Goal: Task Accomplishment & Management: Use online tool/utility

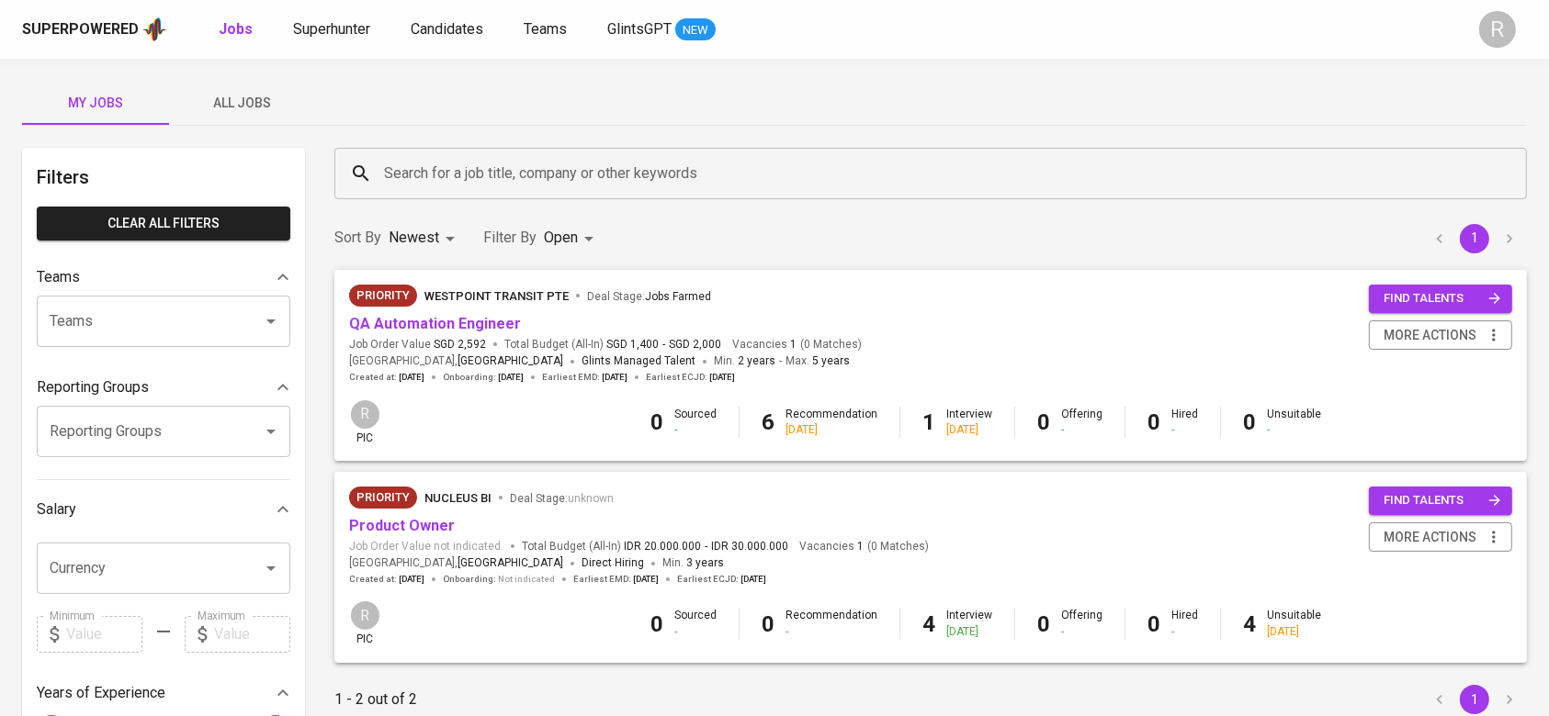
click at [430, 42] on div "Superpowered Jobs Superhunter Candidates Teams GlintsGPT NEW" at bounding box center [745, 30] width 1446 height 28
click at [430, 40] on link "Candidates" at bounding box center [449, 29] width 76 height 23
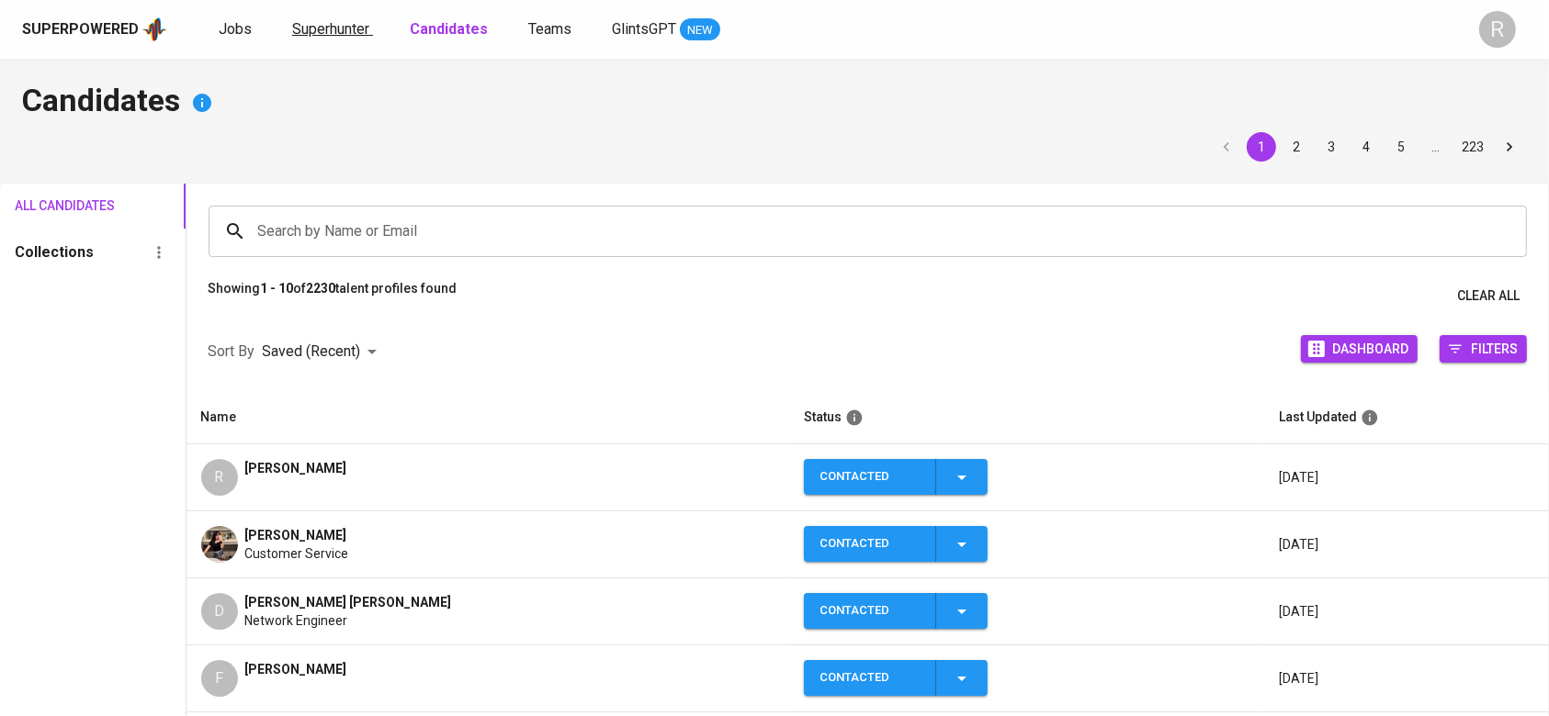
click at [316, 34] on span "Superhunter" at bounding box center [330, 28] width 77 height 17
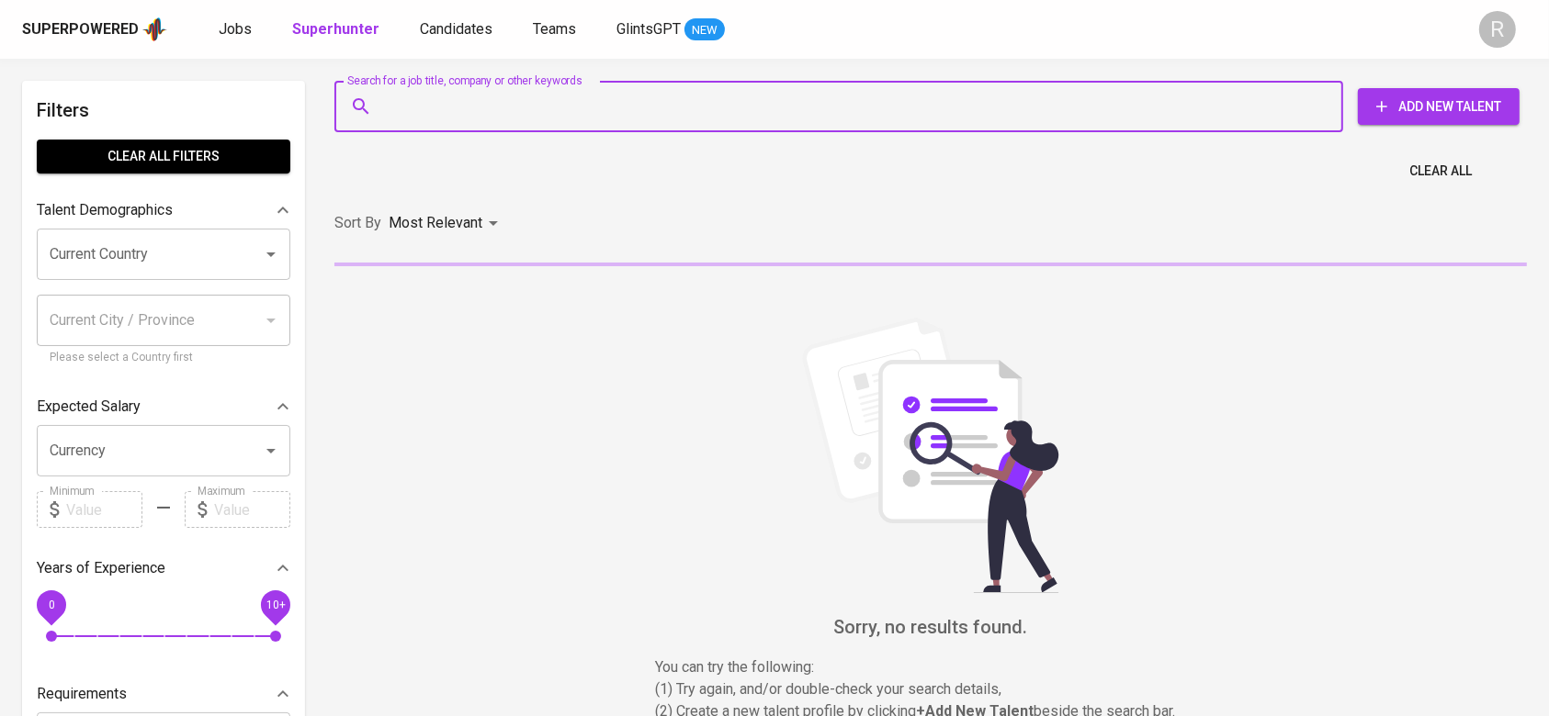
click at [478, 101] on input "Search for a job title, company or other keywords" at bounding box center [843, 106] width 928 height 35
paste input "[EMAIL_ADDRESS][DOMAIN_NAME]"
type input "[EMAIL_ADDRESS][DOMAIN_NAME]"
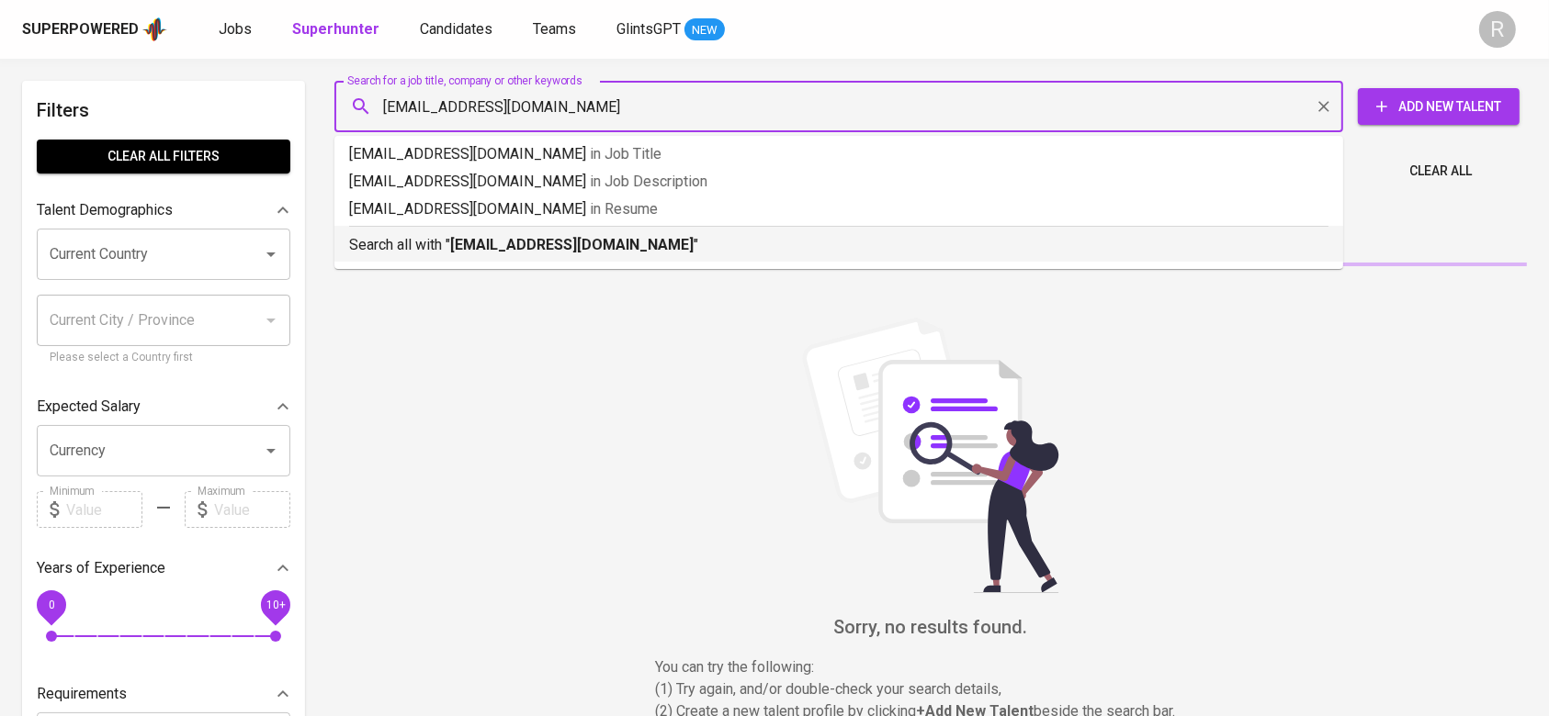
click at [438, 247] on p "Search all with " [EMAIL_ADDRESS][DOMAIN_NAME] "" at bounding box center [838, 245] width 979 height 22
